Goal: Transaction & Acquisition: Purchase product/service

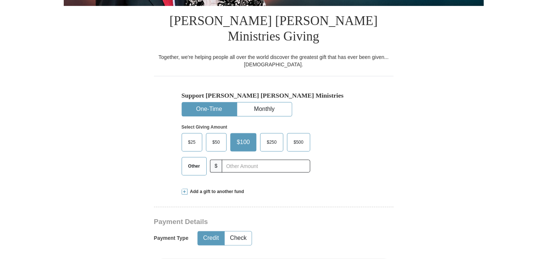
scroll to position [216, 0]
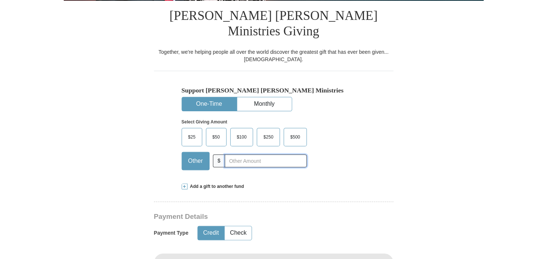
click at [254, 154] on input "text" at bounding box center [266, 160] width 82 height 13
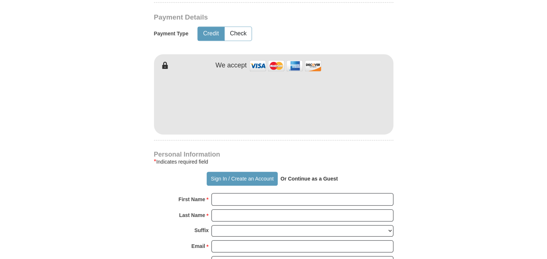
scroll to position [410, 0]
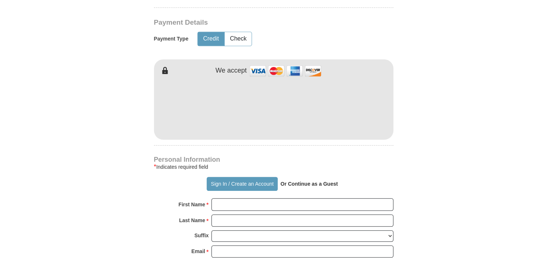
type input "10"
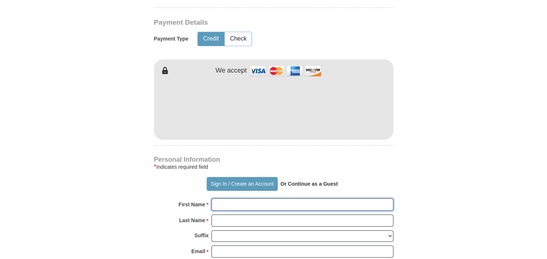
click at [366, 198] on input "First Name *" at bounding box center [302, 204] width 182 height 13
type input "[PERSON_NAME]"
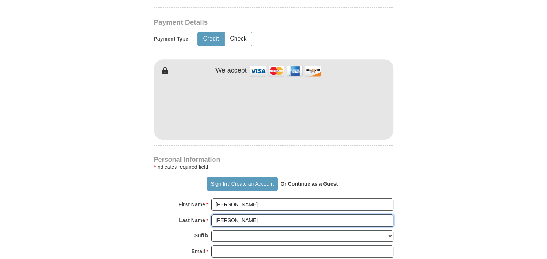
type input "[PERSON_NAME]"
click at [211, 230] on select "[PERSON_NAME] I II III IV V VI" at bounding box center [302, 235] width 182 height 11
click option at bounding box center [0, 0] width 0 height 0
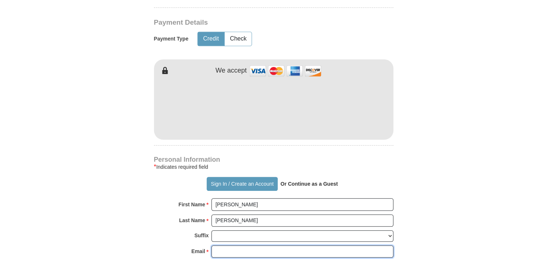
click at [297, 245] on input "Email *" at bounding box center [302, 251] width 182 height 13
type input "[EMAIL_ADDRESS][DOMAIN_NAME]"
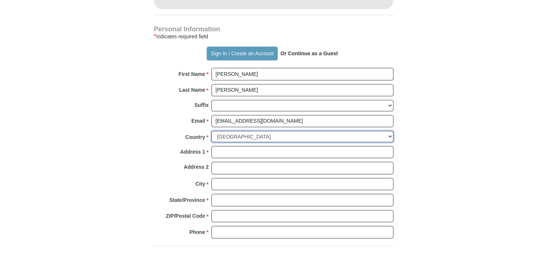
scroll to position [552, 0]
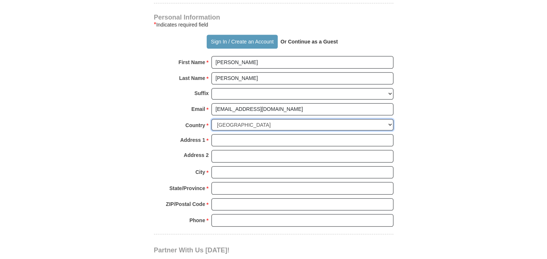
click at [211, 119] on select "[GEOGRAPHIC_DATA] [GEOGRAPHIC_DATA] [GEOGRAPHIC_DATA] [GEOGRAPHIC_DATA] [GEOGRA…" at bounding box center [302, 124] width 182 height 11
select select "US"
click option "[GEOGRAPHIC_DATA]" at bounding box center [0, 0] width 0 height 0
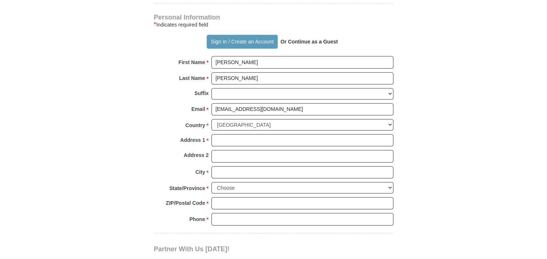
click at [323, 39] on strong "Or Continue as a Guest" at bounding box center [308, 42] width 57 height 6
click at [294, 39] on strong "Or Continue as a Guest" at bounding box center [308, 42] width 57 height 6
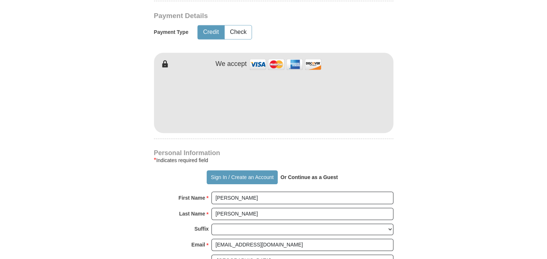
scroll to position [415, 0]
